Goal: Check status: Check status

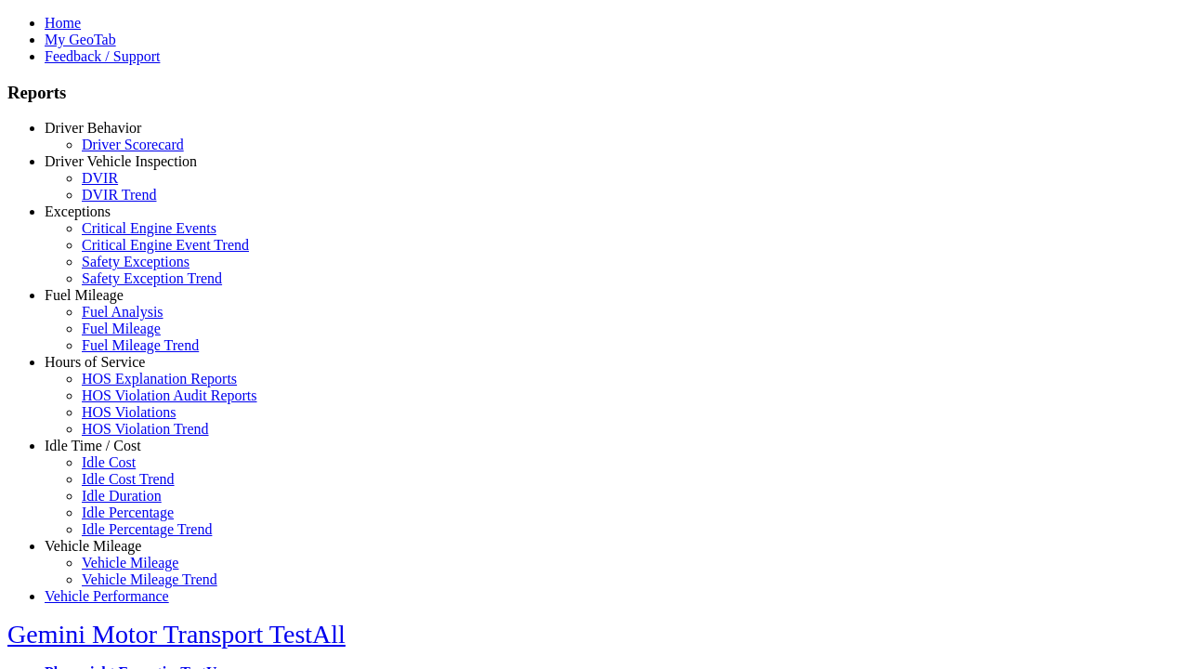
click at [107, 538] on link "Vehicle Mileage" at bounding box center [93, 546] width 97 height 16
click at [121, 571] on link "Vehicle Mileage Trend" at bounding box center [150, 579] width 136 height 16
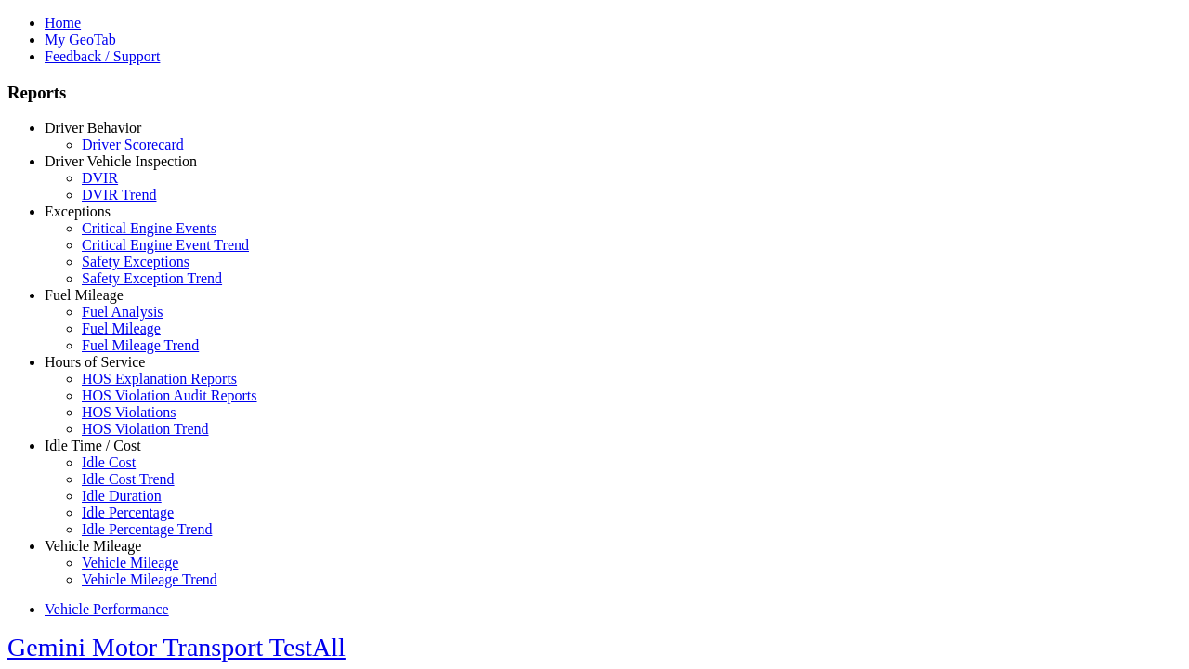
select select "**********"
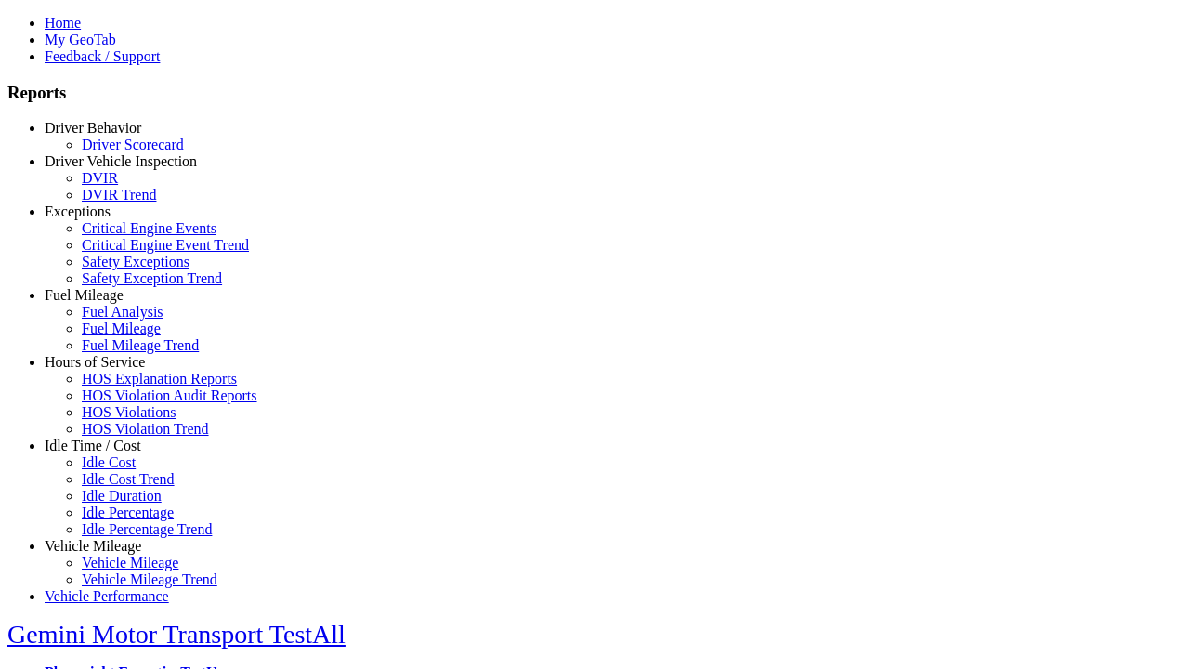
type input "**********"
